Goal: Task Accomplishment & Management: Use online tool/utility

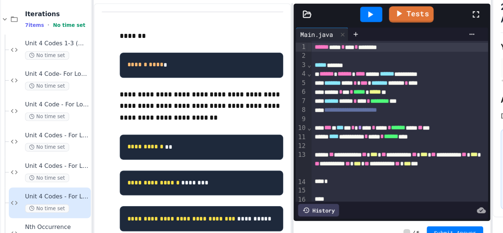
click at [312, 175] on div "*" at bounding box center [327, 178] width 145 height 7
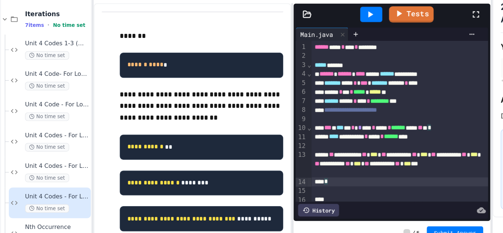
click at [313, 174] on div "**********" at bounding box center [327, 164] width 145 height 22
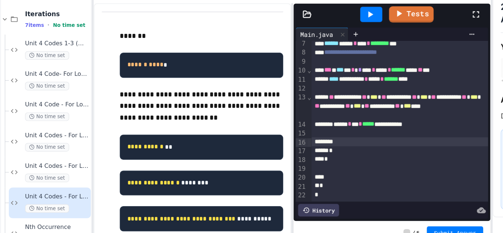
scroll to position [47, 0]
click at [289, 186] on div "**********" at bounding box center [327, 106] width 145 height 178
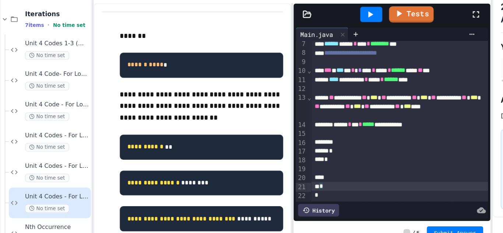
click at [278, 172] on div at bounding box center [327, 175] width 145 height 7
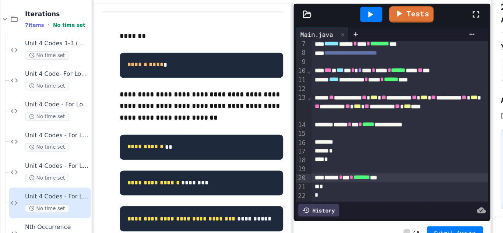
click at [308, 37] on div at bounding box center [303, 41] width 18 height 13
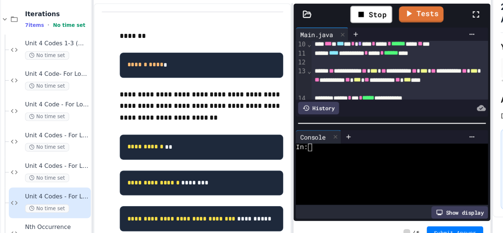
scroll to position [71, 0]
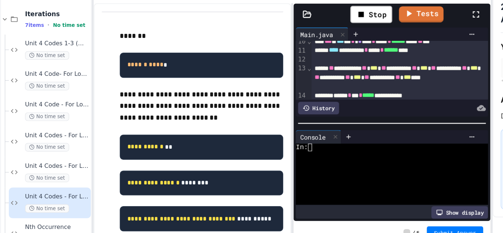
click at [288, 147] on div "In:" at bounding box center [316, 150] width 149 height 6
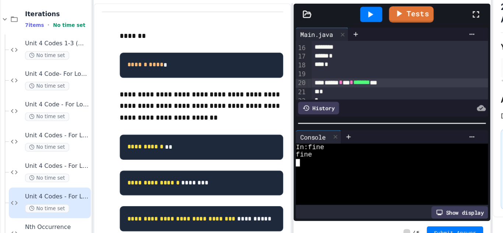
scroll to position [124, 0]
click at [269, 99] on div "****** * *** * ******* ***" at bounding box center [327, 98] width 145 height 7
click at [303, 45] on icon at bounding box center [302, 41] width 9 height 9
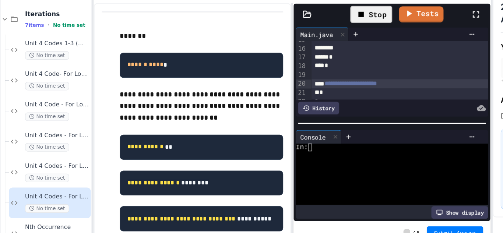
click at [278, 157] on div at bounding box center [316, 157] width 149 height 6
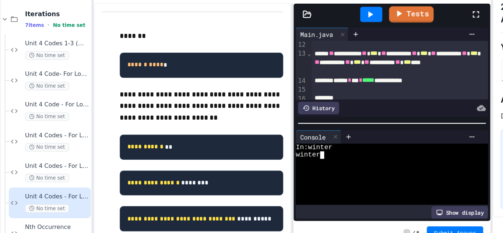
scroll to position [83, 0]
click at [250, 42] on icon at bounding box center [251, 41] width 6 height 5
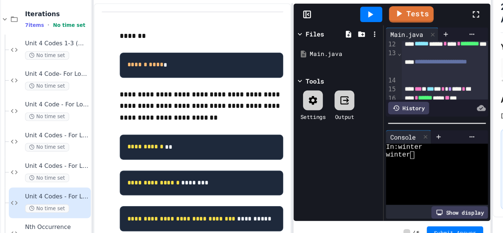
scroll to position [149, 0]
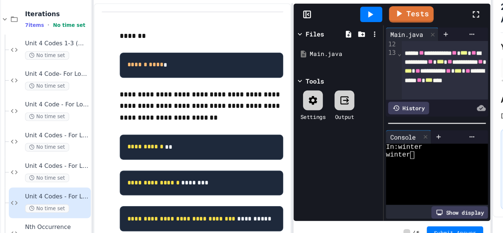
click at [265, 119] on div "Settings" at bounding box center [256, 116] width 21 height 25
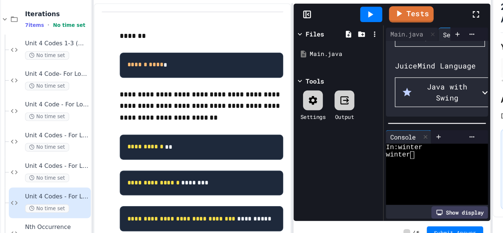
scroll to position [70, 0]
click at [347, 68] on button "Main.java" at bounding box center [360, 60] width 74 height 16
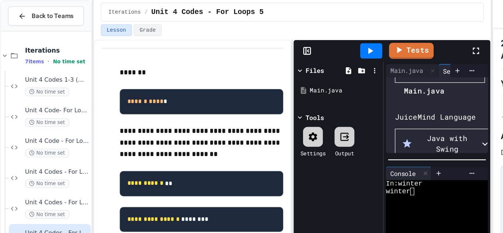
click at [323, 68] on div at bounding box center [343, 68] width 40 height 0
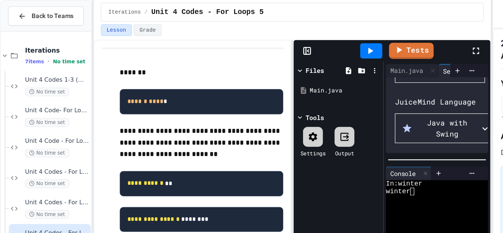
click at [252, 42] on icon at bounding box center [251, 42] width 1 height 2
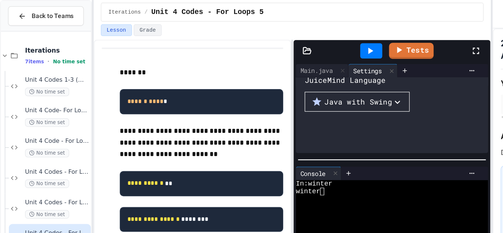
scroll to position [39, 0]
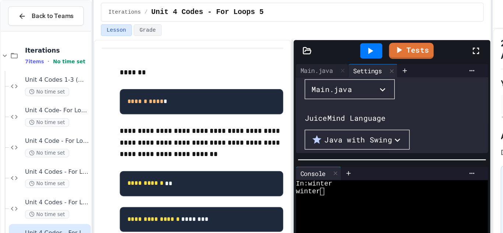
click at [280, 77] on div "Main.java" at bounding box center [271, 72] width 33 height 9
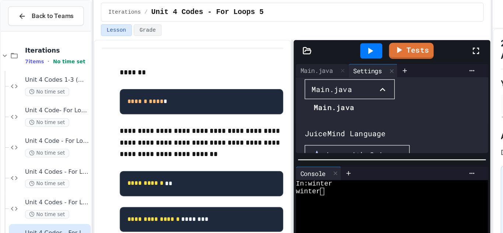
click at [254, 82] on div at bounding box center [269, 82] width 40 height 0
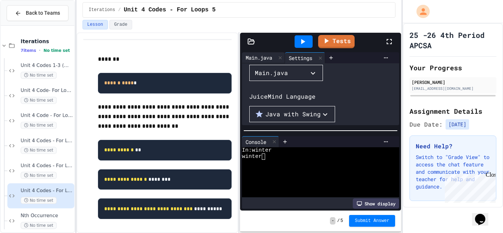
click at [261, 59] on div "Main.java" at bounding box center [259, 58] width 34 height 8
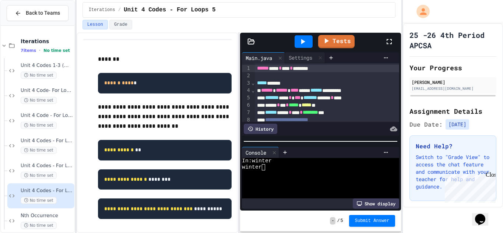
click at [313, 143] on div at bounding box center [320, 141] width 161 height 7
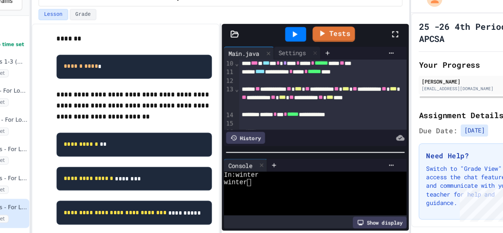
scroll to position [16, 0]
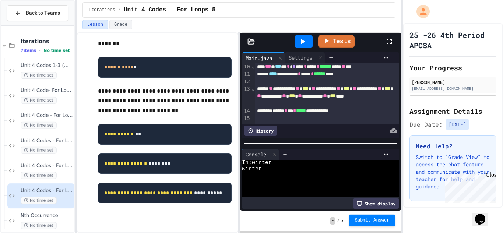
click at [354, 225] on button "Submit Answer" at bounding box center [372, 221] width 46 height 12
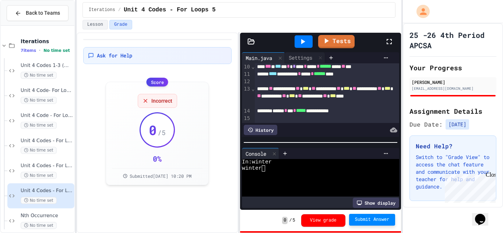
click at [367, 222] on span "Submit Answer" at bounding box center [372, 220] width 35 height 6
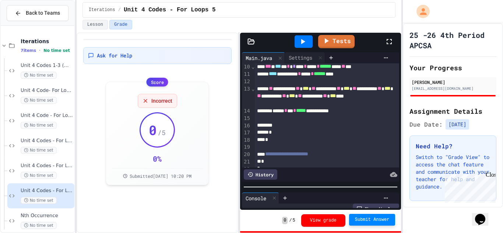
click at [337, 190] on div at bounding box center [320, 186] width 161 height 7
click at [332, 217] on button "View grade" at bounding box center [323, 220] width 44 height 13
click at [167, 141] on div "0 / 5" at bounding box center [157, 129] width 33 height 33
click at [98, 28] on button "Lesson" at bounding box center [94, 25] width 25 height 10
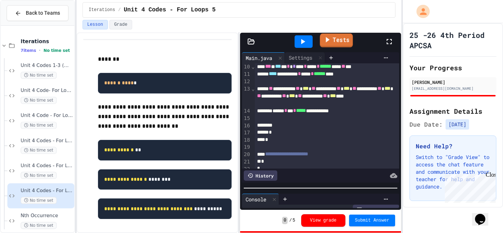
click at [336, 43] on link "Tests" at bounding box center [336, 40] width 33 height 14
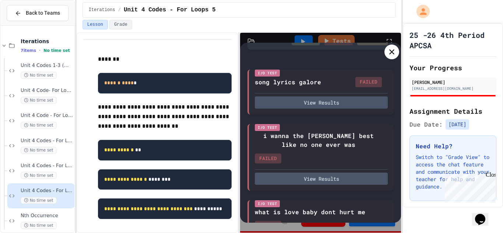
scroll to position [43, 0]
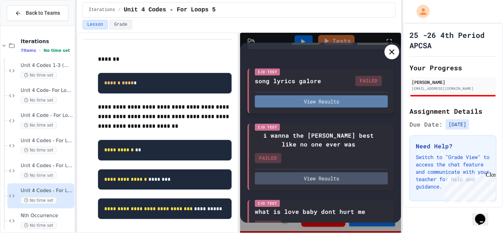
click at [361, 98] on button "View Results" at bounding box center [321, 101] width 133 height 12
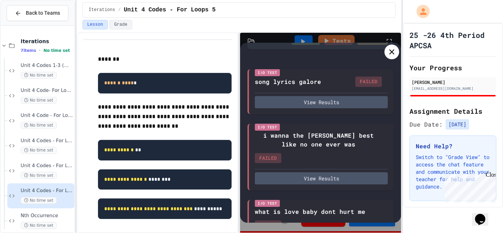
click at [394, 50] on icon at bounding box center [391, 51] width 9 height 9
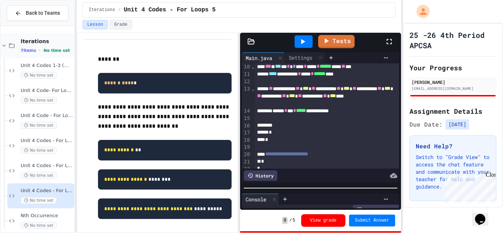
click at [57, 44] on span "Iterations" at bounding box center [47, 41] width 52 height 7
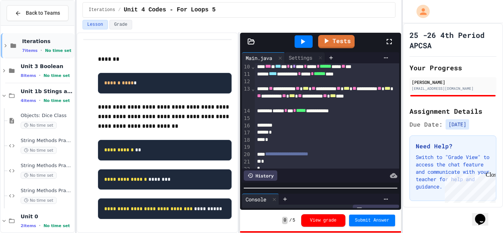
click at [46, 33] on div "Iterations 7 items • No time set" at bounding box center [38, 45] width 74 height 25
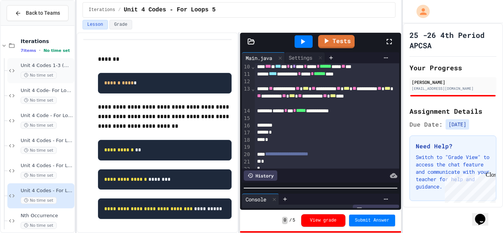
click at [52, 68] on span "Unit 4 Codes 1-3 (WHILE LOOPS ONLY)" at bounding box center [47, 66] width 52 height 6
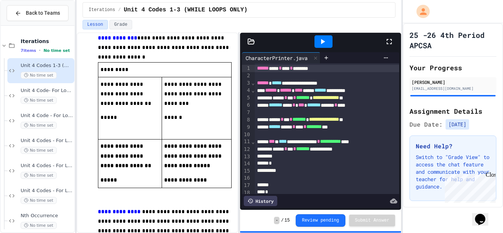
scroll to position [348, 0]
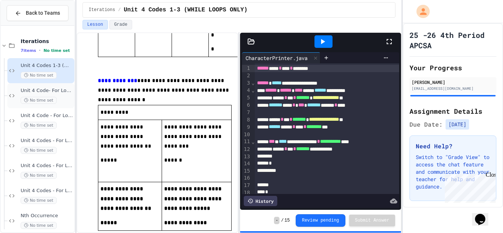
click at [42, 91] on span "Unit 4 Code- For Loops 1" at bounding box center [47, 91] width 52 height 6
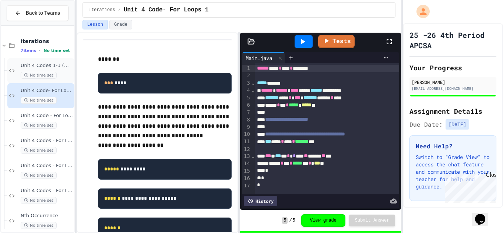
click at [49, 63] on span "Unit 4 Codes 1-3 (WHILE LOOPS ONLY)" at bounding box center [47, 66] width 52 height 6
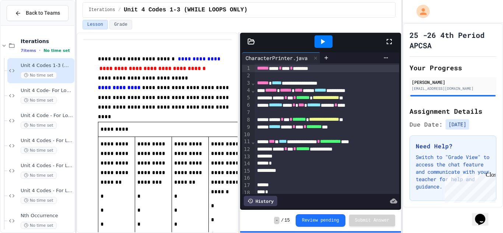
click at [253, 44] on icon at bounding box center [251, 41] width 6 height 5
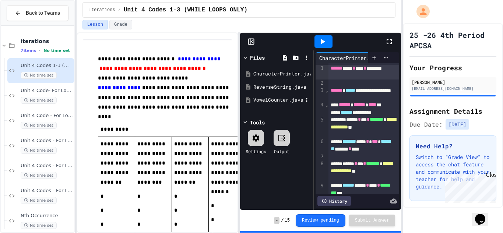
click at [262, 96] on div "VowelCounter.java" at bounding box center [277, 99] width 70 height 13
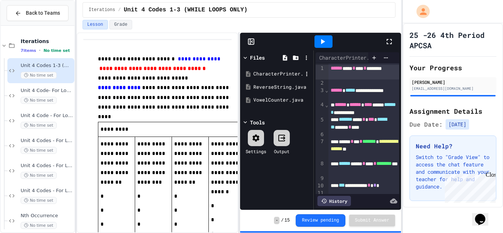
click at [271, 73] on div "CharacterPrinter.java" at bounding box center [277, 73] width 49 height 7
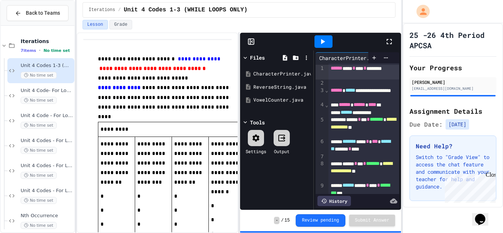
click at [246, 40] on div at bounding box center [251, 41] width 22 height 7
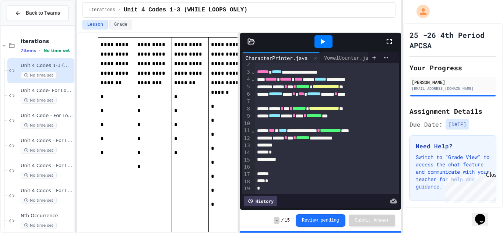
scroll to position [92, 0]
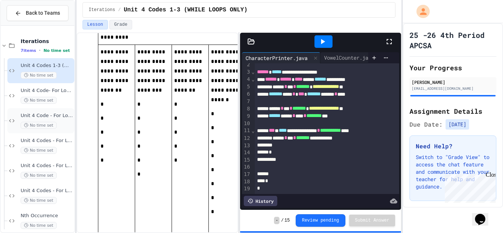
click at [65, 113] on span "Unit 4 Code - For Loops 2" at bounding box center [47, 116] width 52 height 6
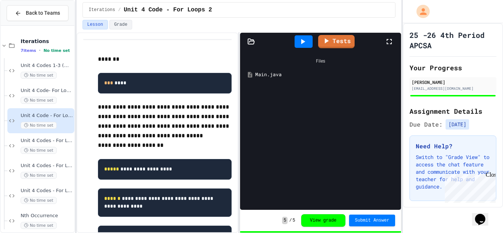
click at [66, 103] on div "No time set" at bounding box center [47, 100] width 52 height 7
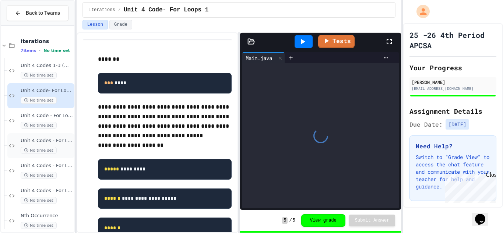
click at [55, 150] on div "No time set" at bounding box center [47, 150] width 52 height 7
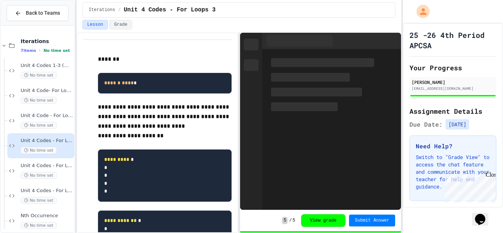
scroll to position [2, 0]
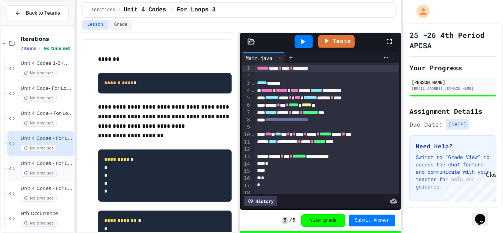
click at [56, 162] on span "Unit 4 Codes - For Loops 4" at bounding box center [47, 163] width 52 height 6
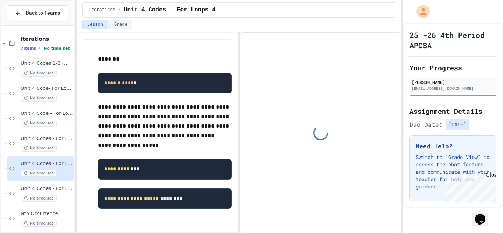
click at [56, 162] on span "Unit 4 Codes - For Loops 4" at bounding box center [47, 163] width 52 height 6
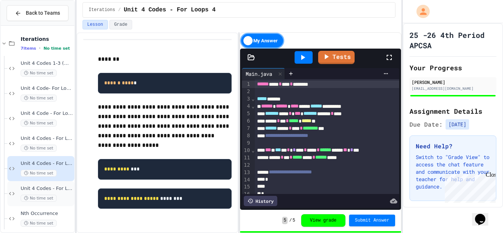
click at [64, 184] on div "Unit 4 Codes - For Loops 5 No time set" at bounding box center [40, 193] width 67 height 25
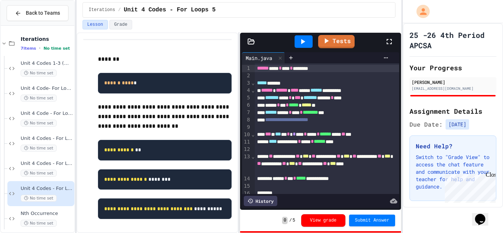
click at [291, 144] on div "**** ********* * **** * ****** ****" at bounding box center [327, 141] width 145 height 7
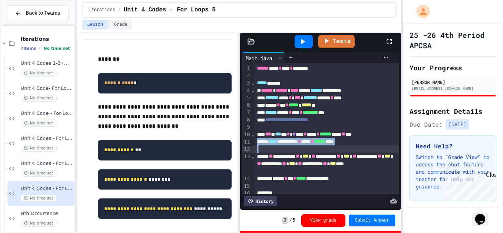
click at [291, 144] on div "**** ********* * **** * ****** ****" at bounding box center [327, 141] width 145 height 7
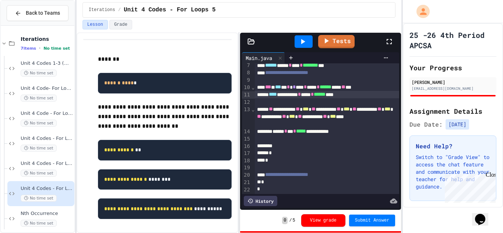
scroll to position [48, 0]
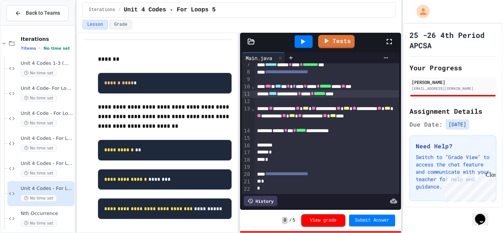
click at [286, 118] on div "**********" at bounding box center [327, 116] width 145 height 22
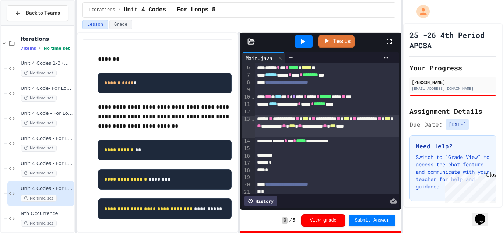
scroll to position [36, 0]
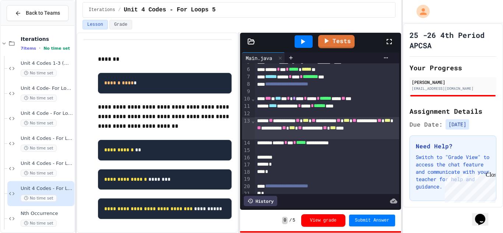
click at [361, 151] on div at bounding box center [327, 150] width 145 height 7
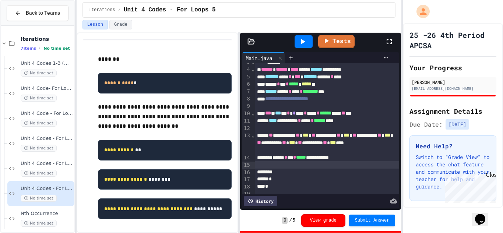
scroll to position [20, 0]
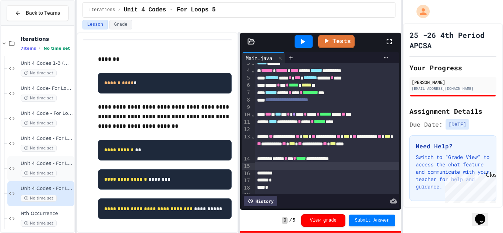
click at [64, 172] on div "No time set" at bounding box center [47, 173] width 52 height 7
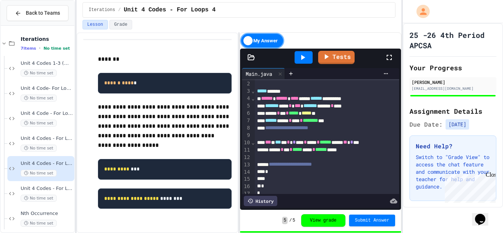
scroll to position [13, 0]
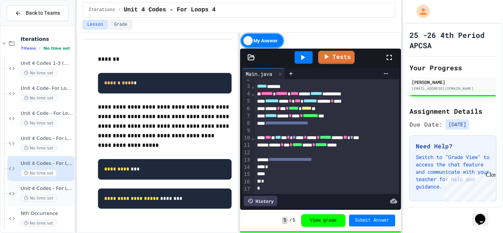
click at [59, 190] on span "Unit 4 Codes - For Loops 5" at bounding box center [47, 189] width 52 height 6
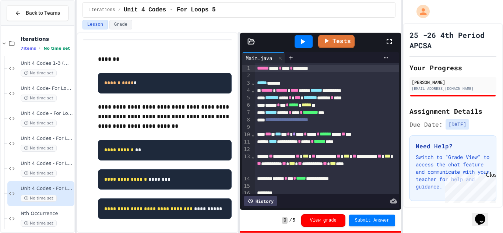
scroll to position [11, 0]
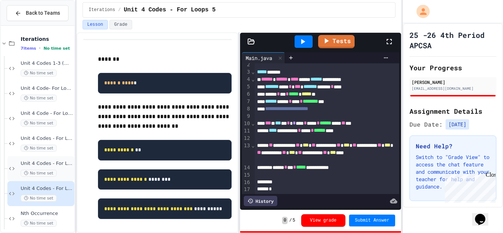
click at [34, 160] on span "Unit 4 Codes - For Loops 4" at bounding box center [47, 163] width 52 height 6
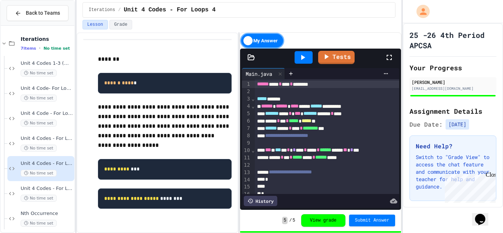
click at [47, 187] on span "Unit 4 Codes - For Loops 5" at bounding box center [47, 189] width 52 height 6
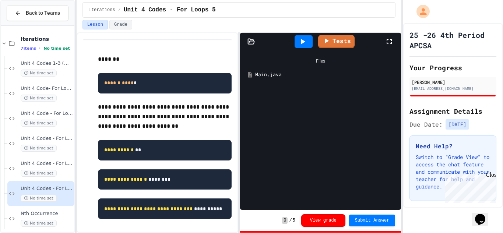
click at [250, 42] on icon at bounding box center [250, 41] width 7 height 7
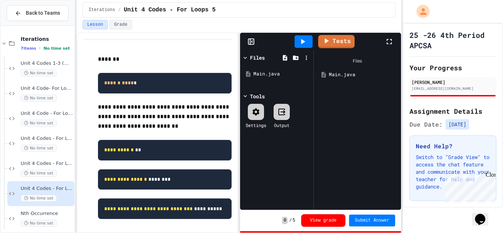
click at [250, 42] on icon at bounding box center [250, 42] width 0 height 6
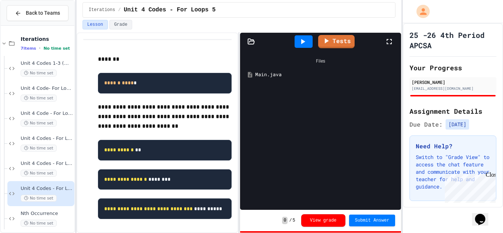
click at [263, 76] on div "Main.java" at bounding box center [325, 74] width 141 height 7
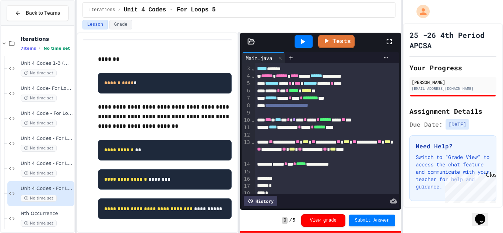
scroll to position [17, 0]
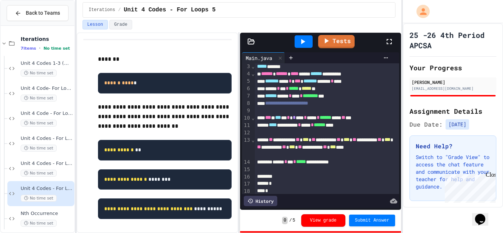
click at [277, 126] on span "****" at bounding box center [273, 124] width 8 height 5
click at [305, 42] on icon at bounding box center [302, 41] width 9 height 9
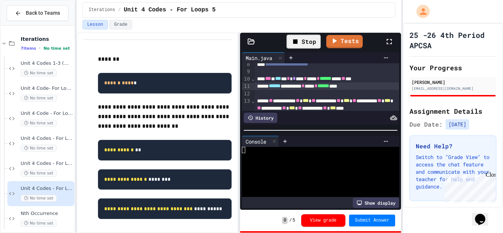
scroll to position [263, 0]
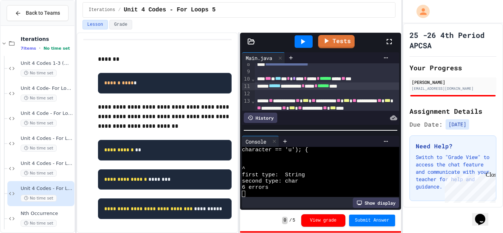
click at [293, 89] on div "****** ********* * **** * ****** ****" at bounding box center [327, 85] width 145 height 7
click at [300, 40] on icon at bounding box center [302, 41] width 9 height 9
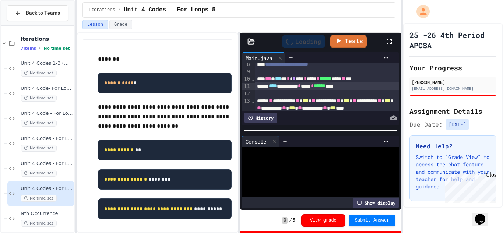
scroll to position [0, 0]
click at [322, 153] on div at bounding box center [316, 156] width 149 height 6
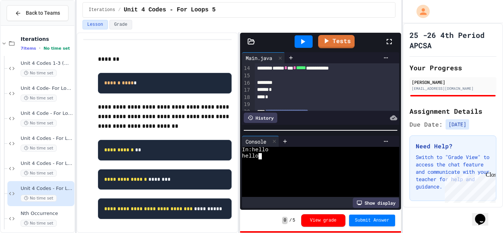
scroll to position [131, 0]
